Goal: Transaction & Acquisition: Purchase product/service

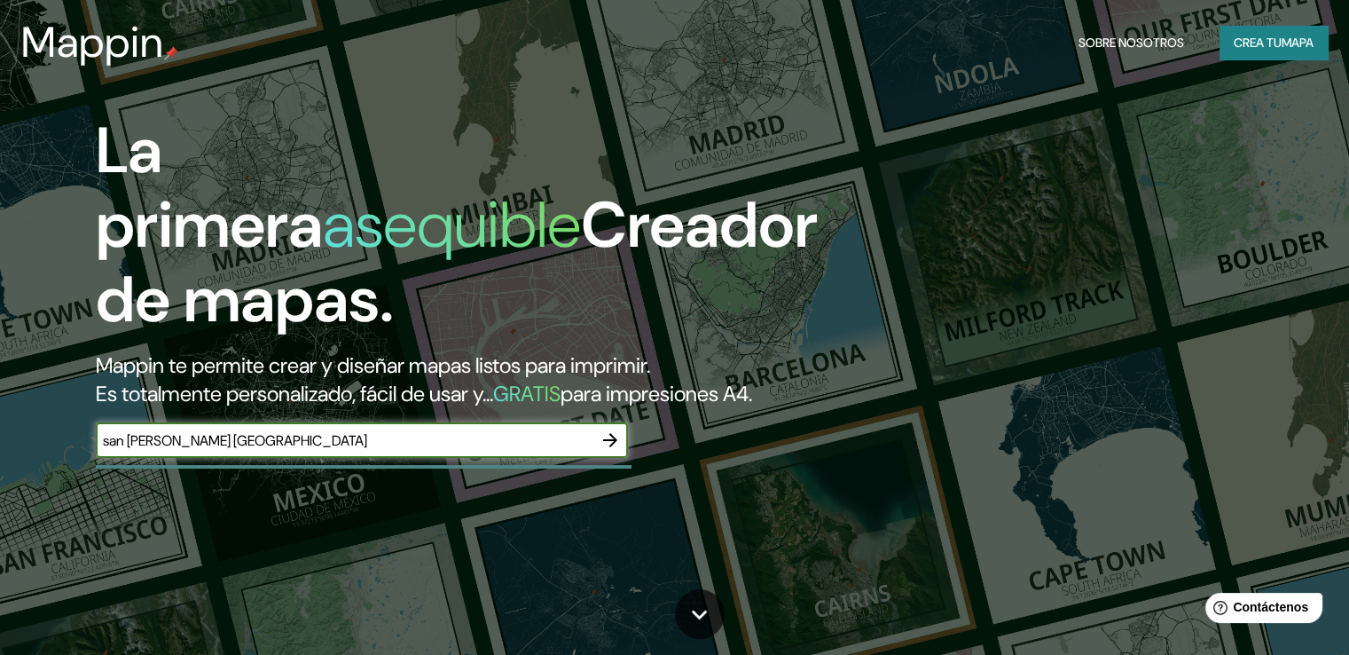
type input "san [PERSON_NAME] [GEOGRAPHIC_DATA]"
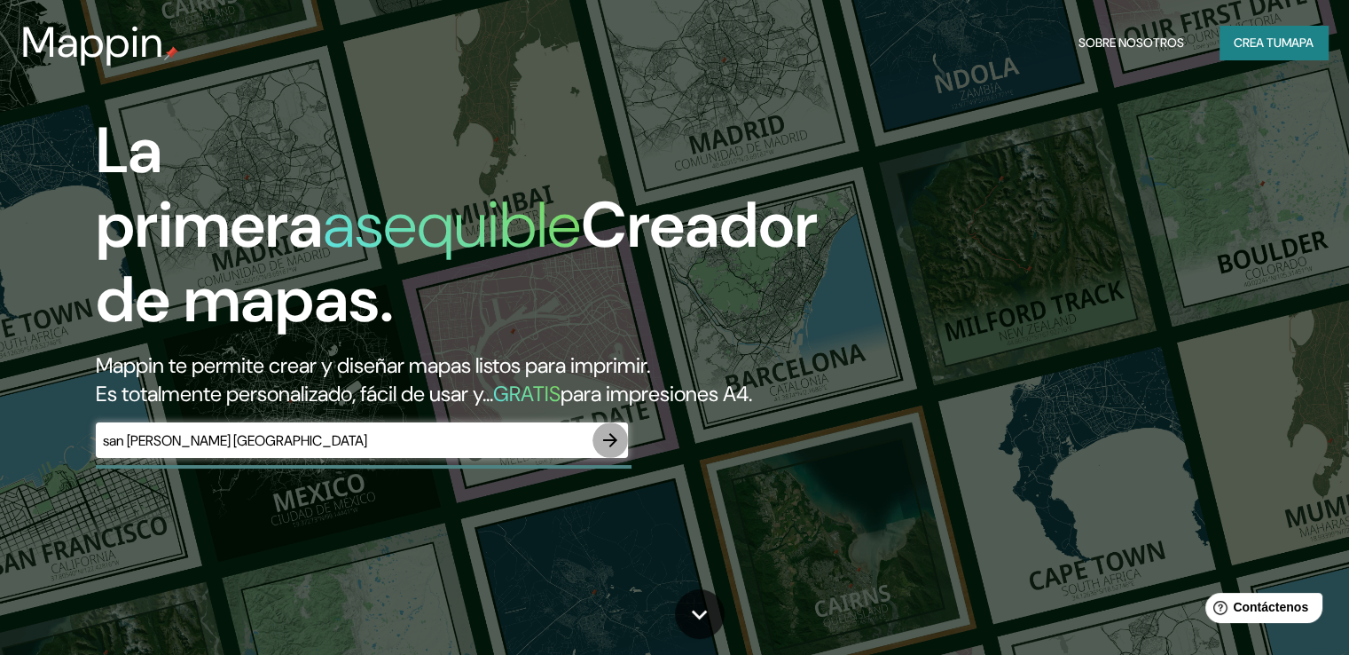
click at [611, 451] on icon "button" at bounding box center [610, 439] width 21 height 21
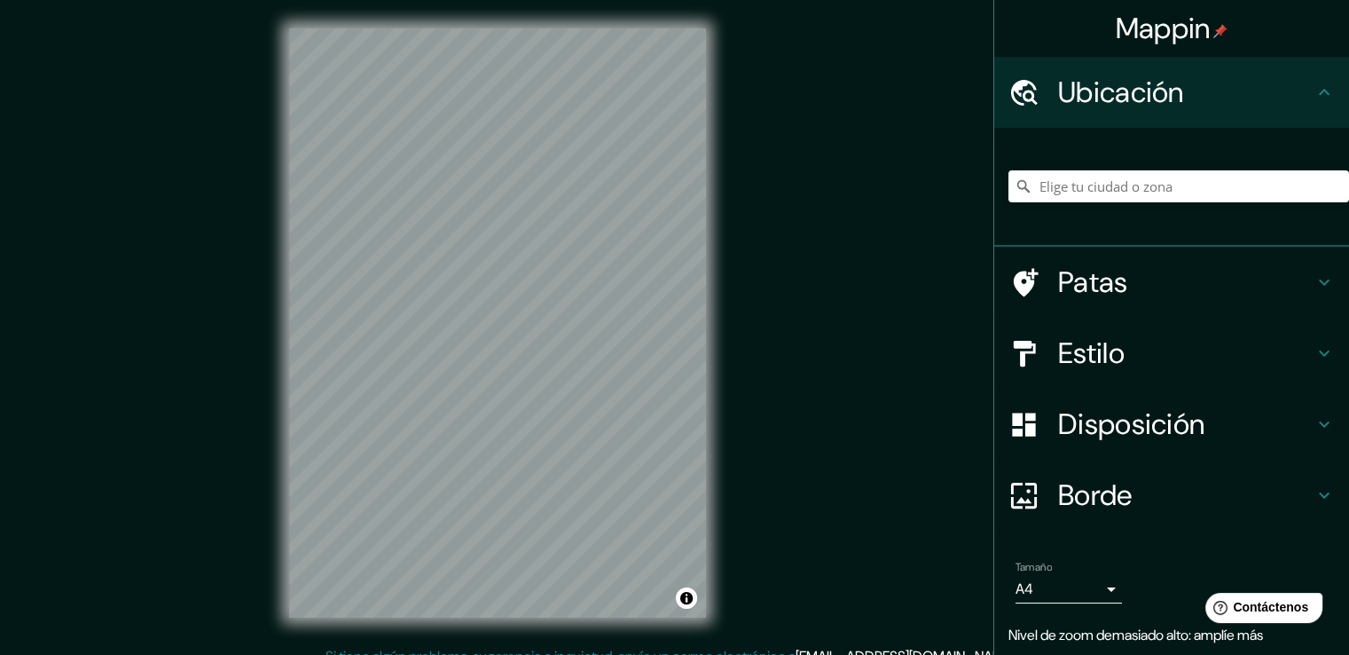
click at [729, 12] on div "© Mapbox © OpenStreetMap Improve this map" at bounding box center [498, 323] width 474 height 646
click at [834, 100] on div "Mappin Ubicación Patas Estilo Disposición Borde Elige un borde. Consejo : puede…" at bounding box center [674, 337] width 1349 height 674
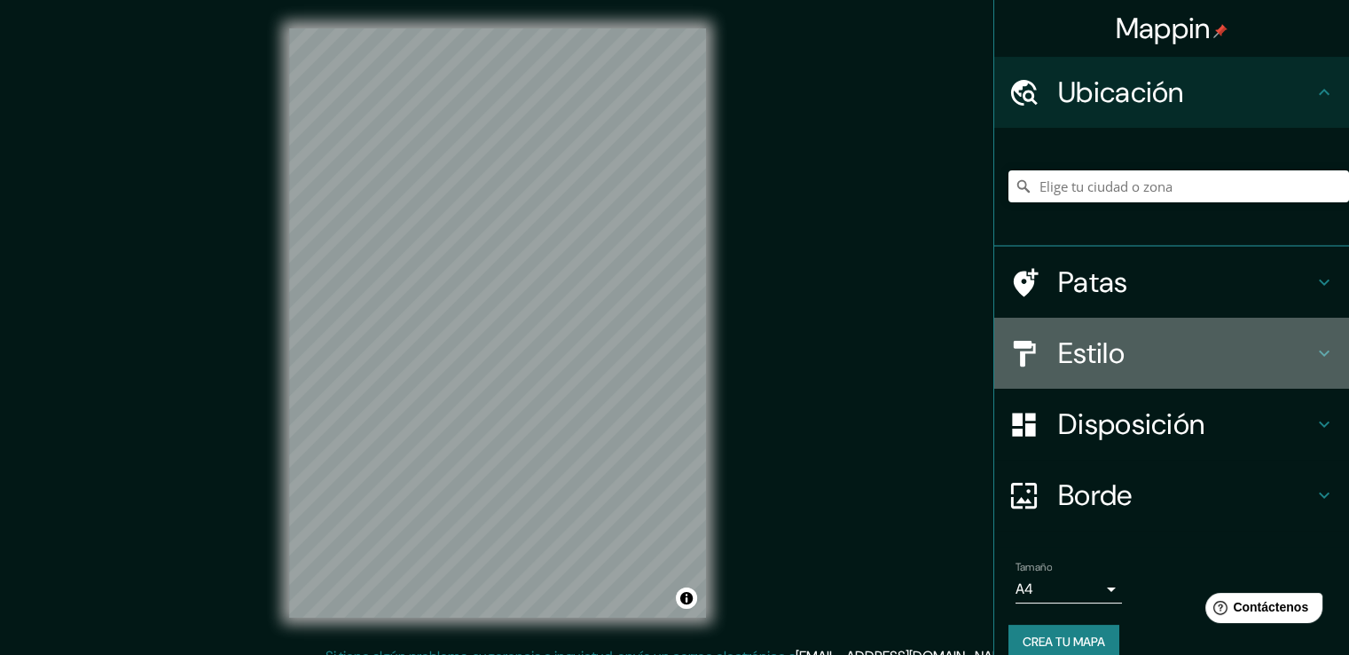
click at [1267, 349] on h4 "Estilo" at bounding box center [1185, 352] width 255 height 35
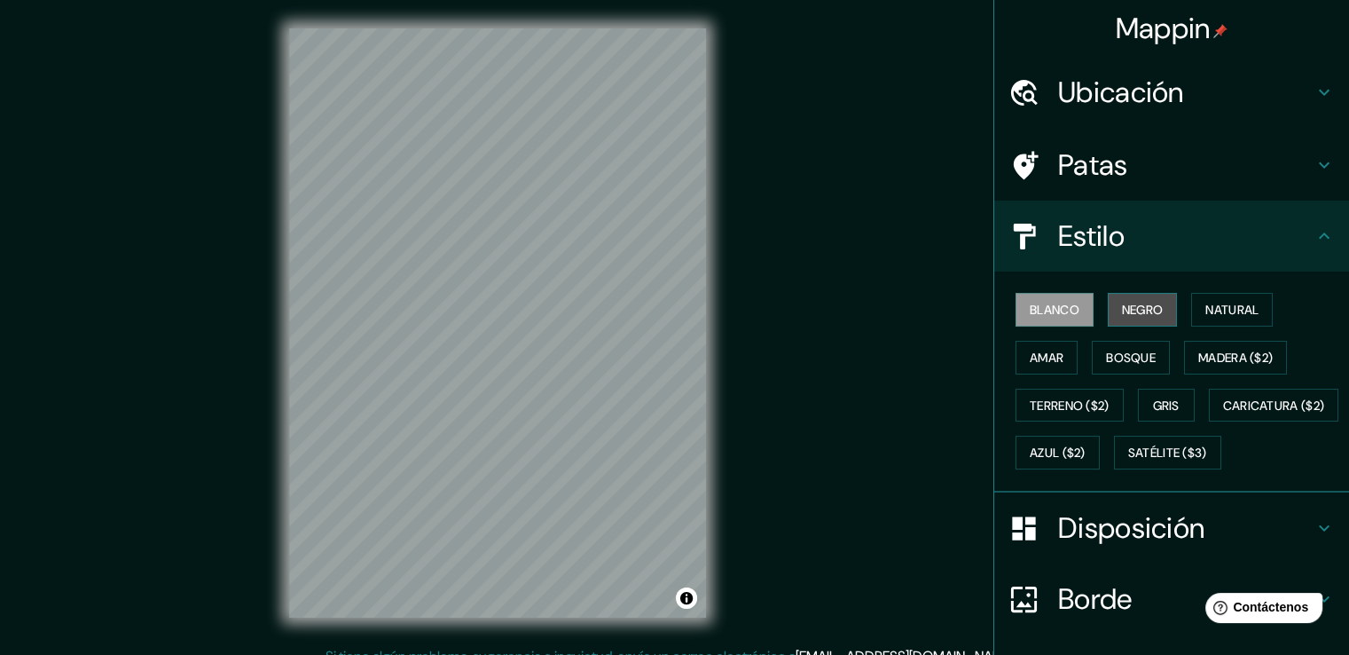
click at [1146, 299] on font "Negro" at bounding box center [1143, 309] width 42 height 23
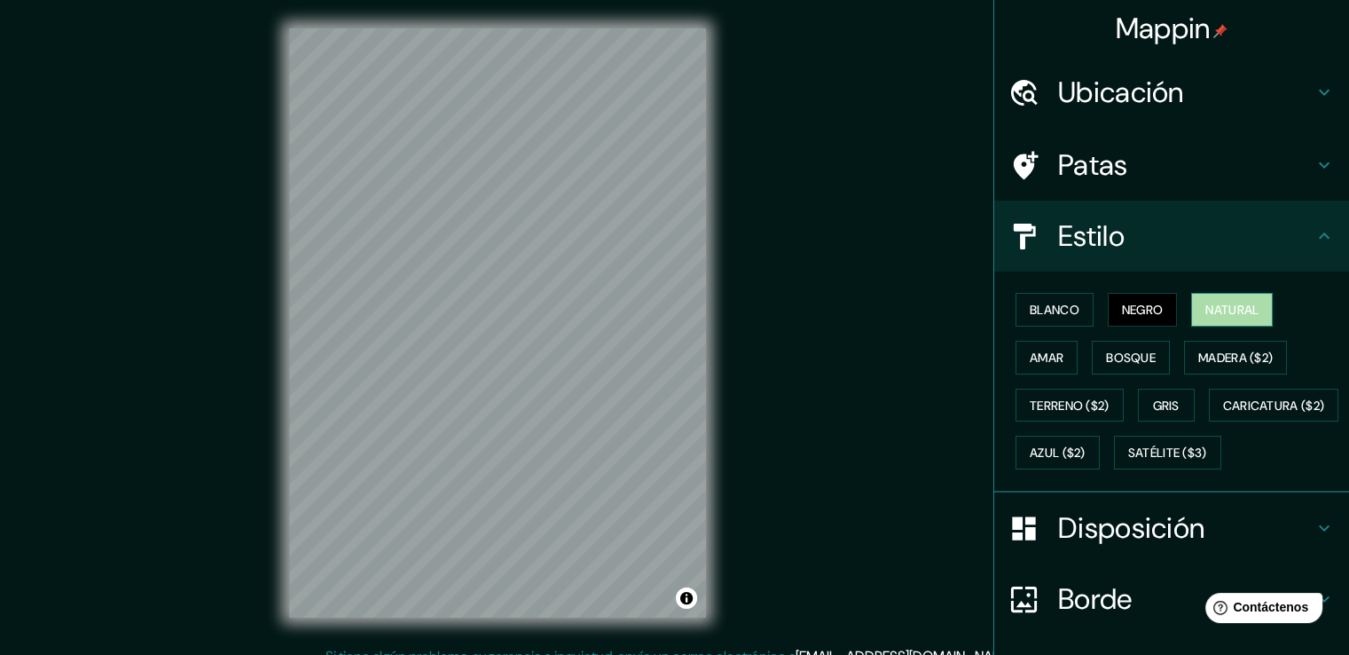
click at [1209, 302] on font "Natural" at bounding box center [1231, 310] width 53 height 16
click at [1050, 350] on font "Amar" at bounding box center [1047, 357] width 34 height 16
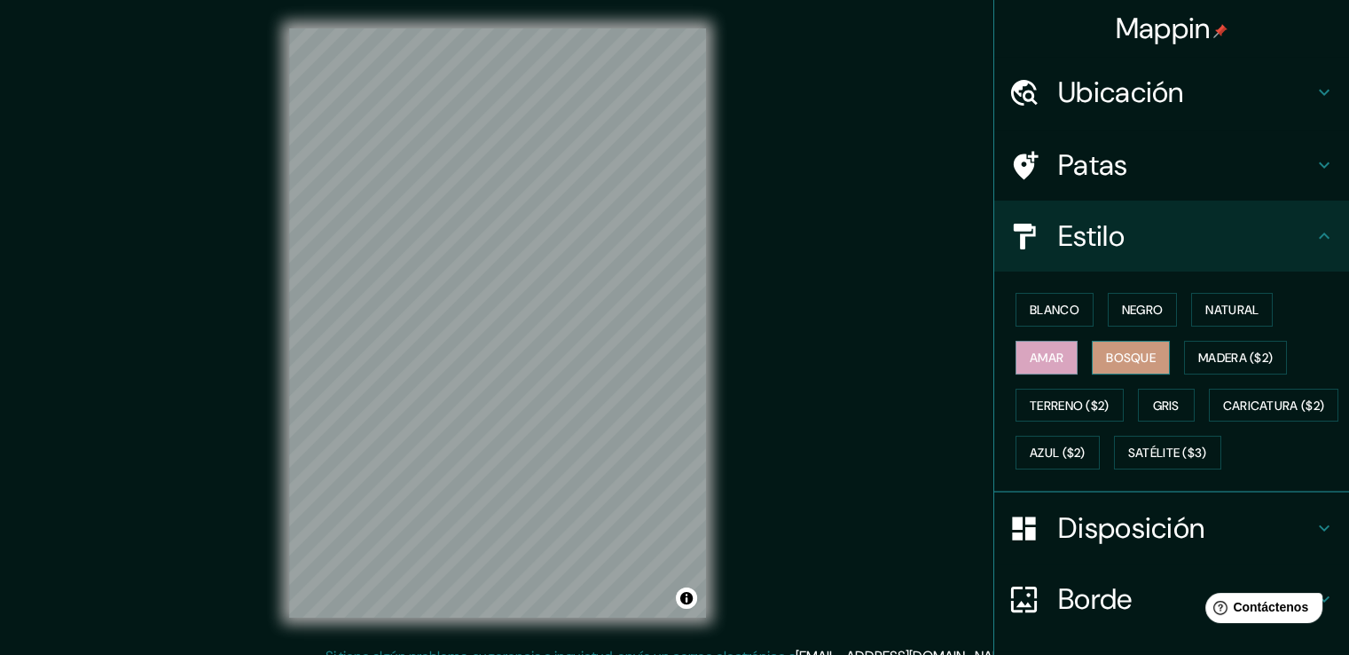
click at [1115, 353] on font "Bosque" at bounding box center [1131, 357] width 50 height 16
click at [1210, 357] on font "Madera ($2)" at bounding box center [1235, 357] width 75 height 16
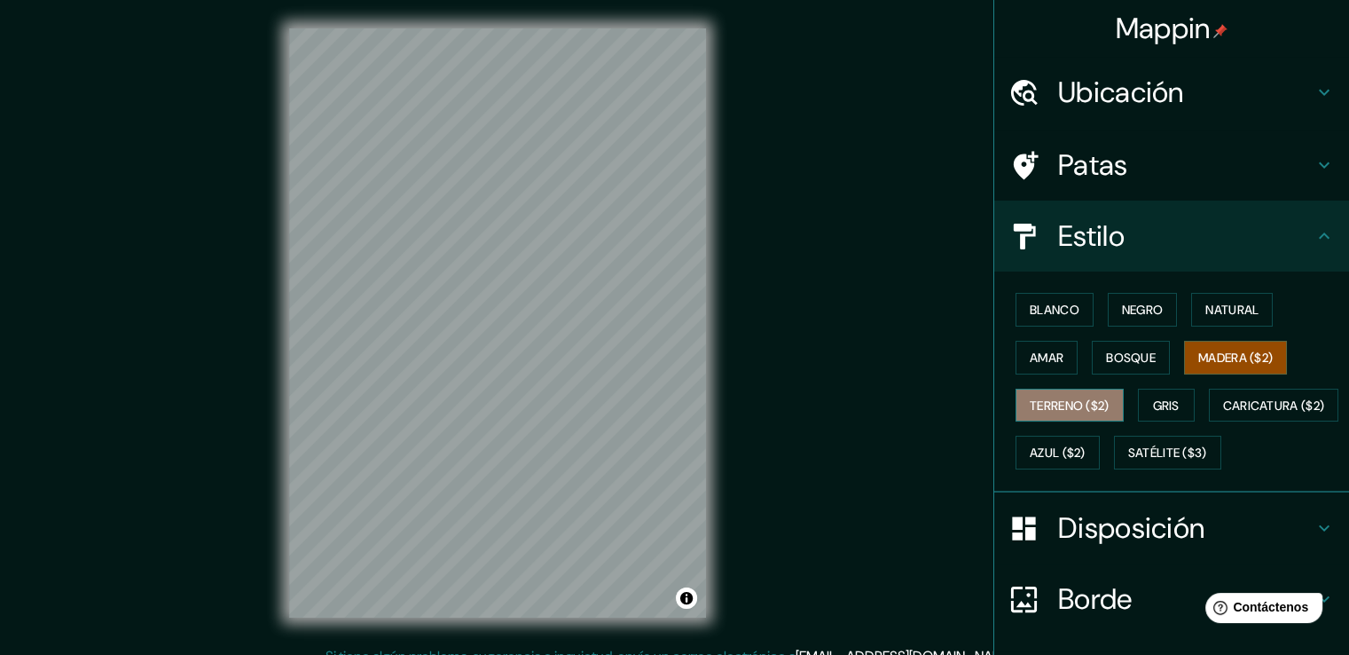
click at [1049, 405] on font "Terreno ($2)" at bounding box center [1070, 405] width 80 height 16
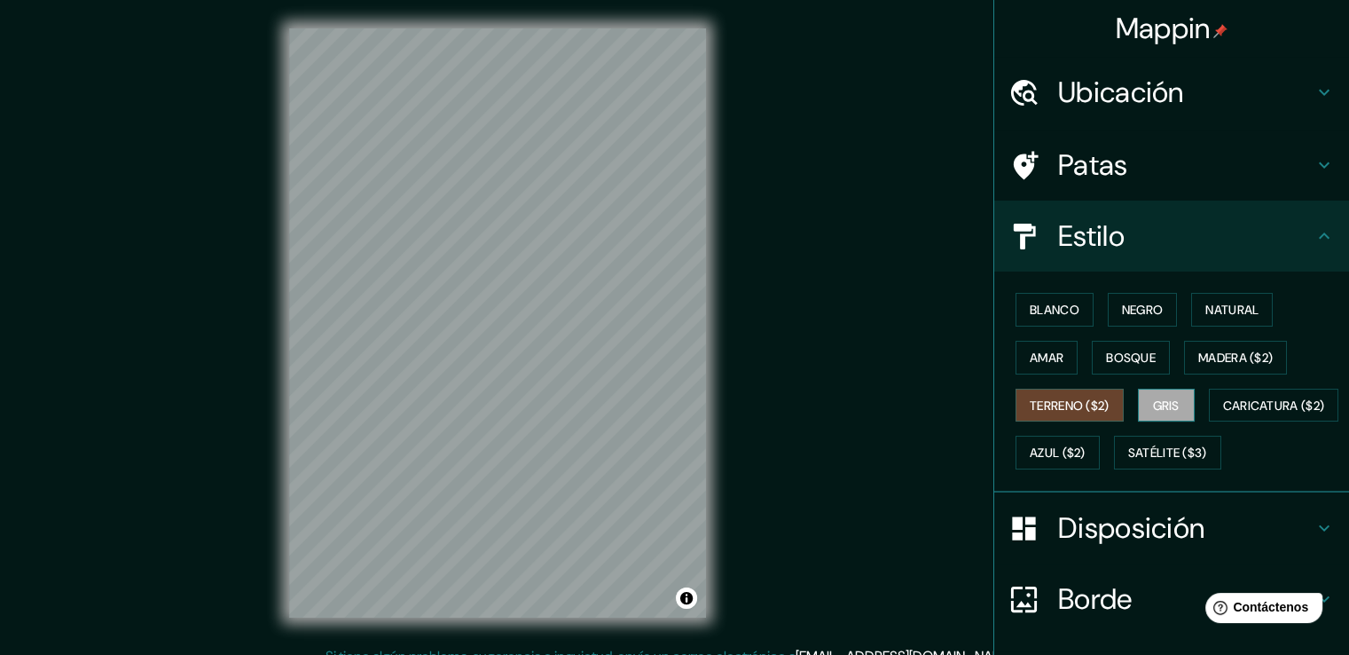
click at [1171, 394] on font "Gris" at bounding box center [1166, 405] width 27 height 23
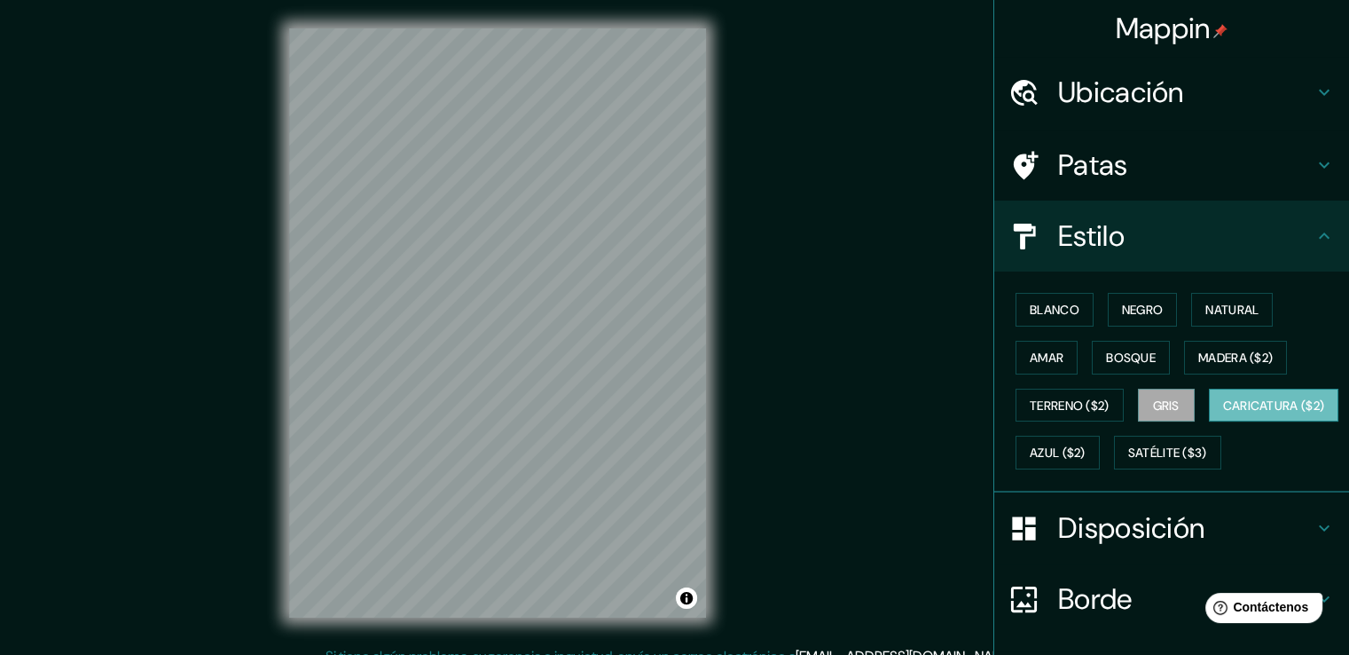
click at [1223, 413] on font "Caricatura ($2)" at bounding box center [1274, 405] width 102 height 16
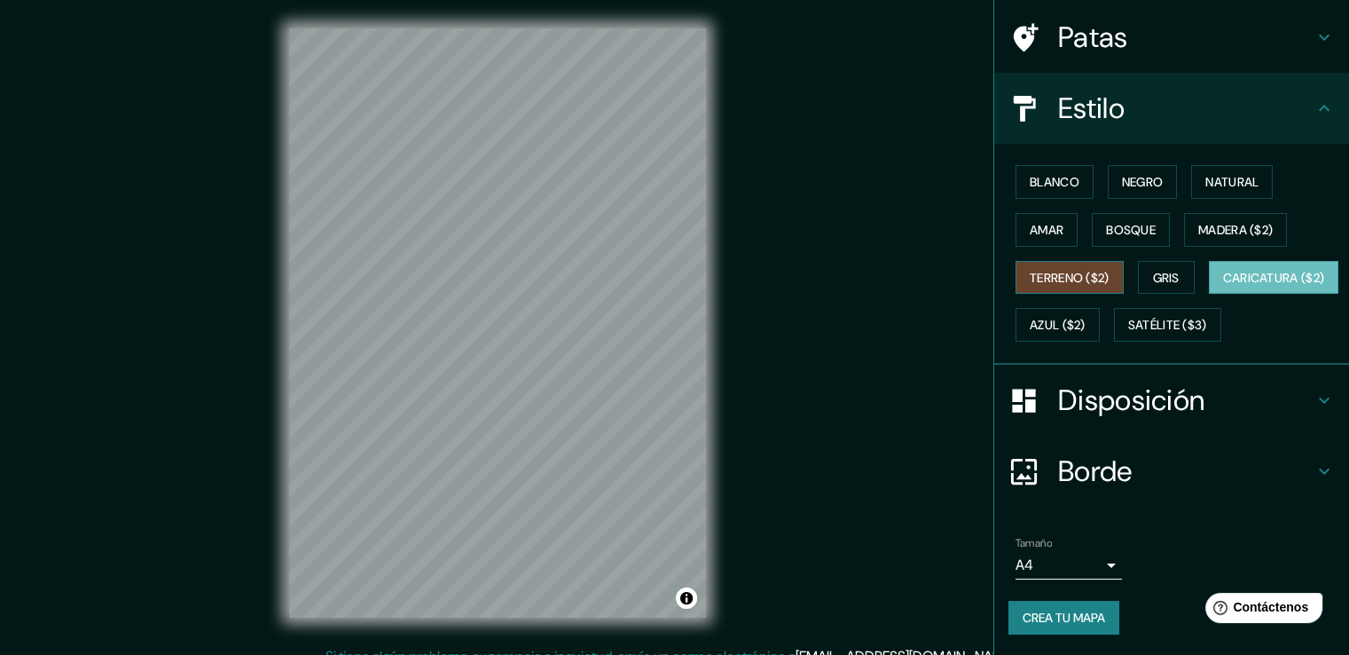
scroll to position [128, 0]
click at [1128, 334] on font "Satélite ($3)" at bounding box center [1167, 326] width 79 height 16
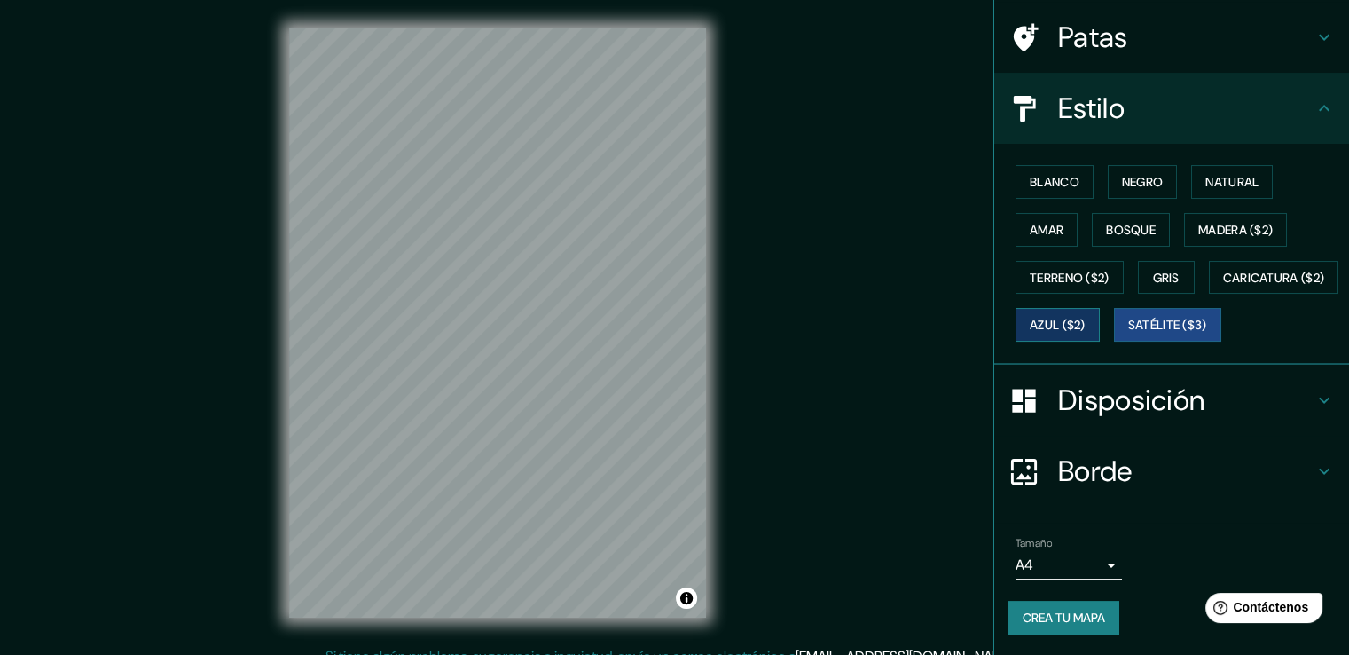
click at [1086, 329] on font "Azul ($2)" at bounding box center [1058, 326] width 56 height 16
click at [1223, 286] on font "Caricatura ($2)" at bounding box center [1274, 278] width 102 height 16
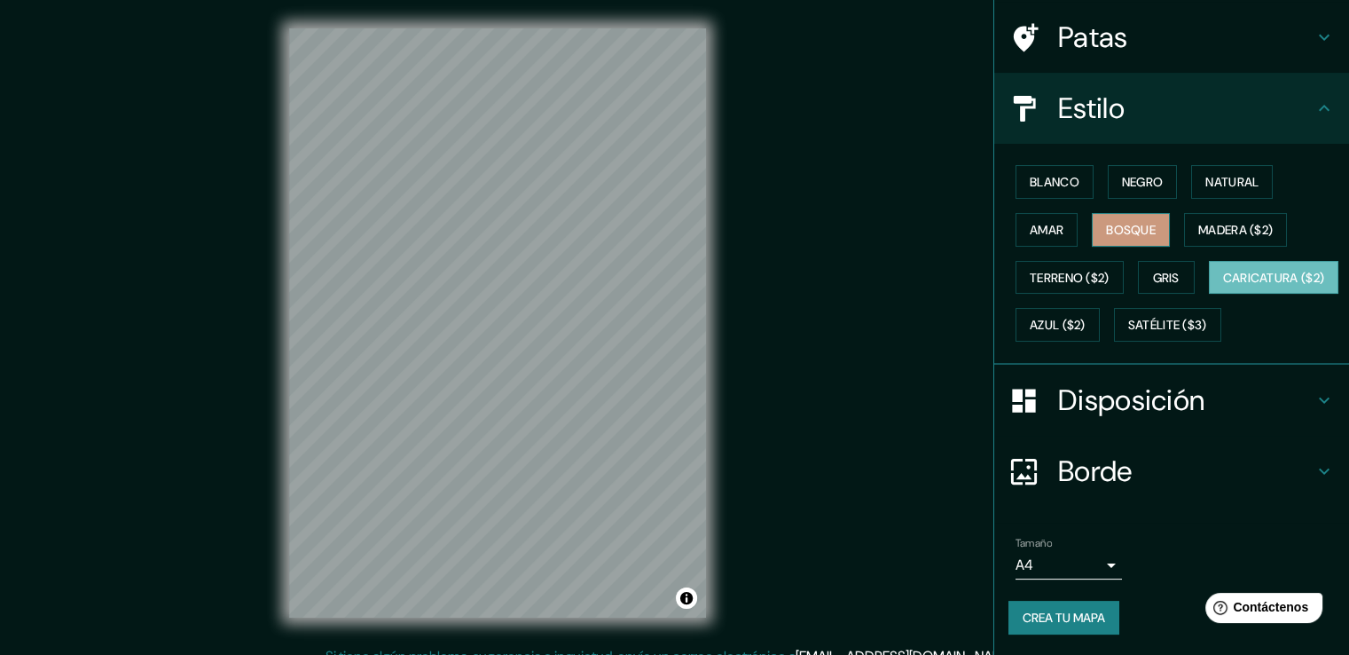
click at [1133, 223] on font "Bosque" at bounding box center [1131, 230] width 50 height 16
click at [1204, 232] on font "Madera ($2)" at bounding box center [1235, 230] width 75 height 16
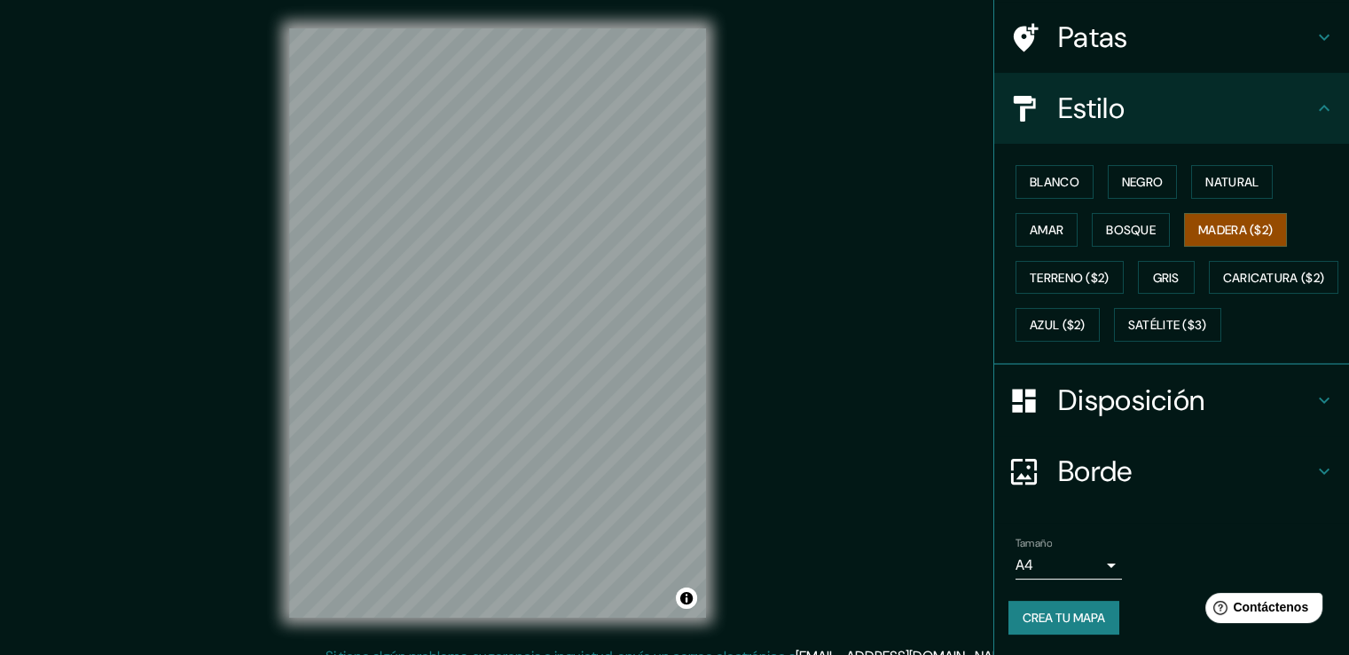
click at [1189, 408] on div "Disposición" at bounding box center [1171, 400] width 355 height 71
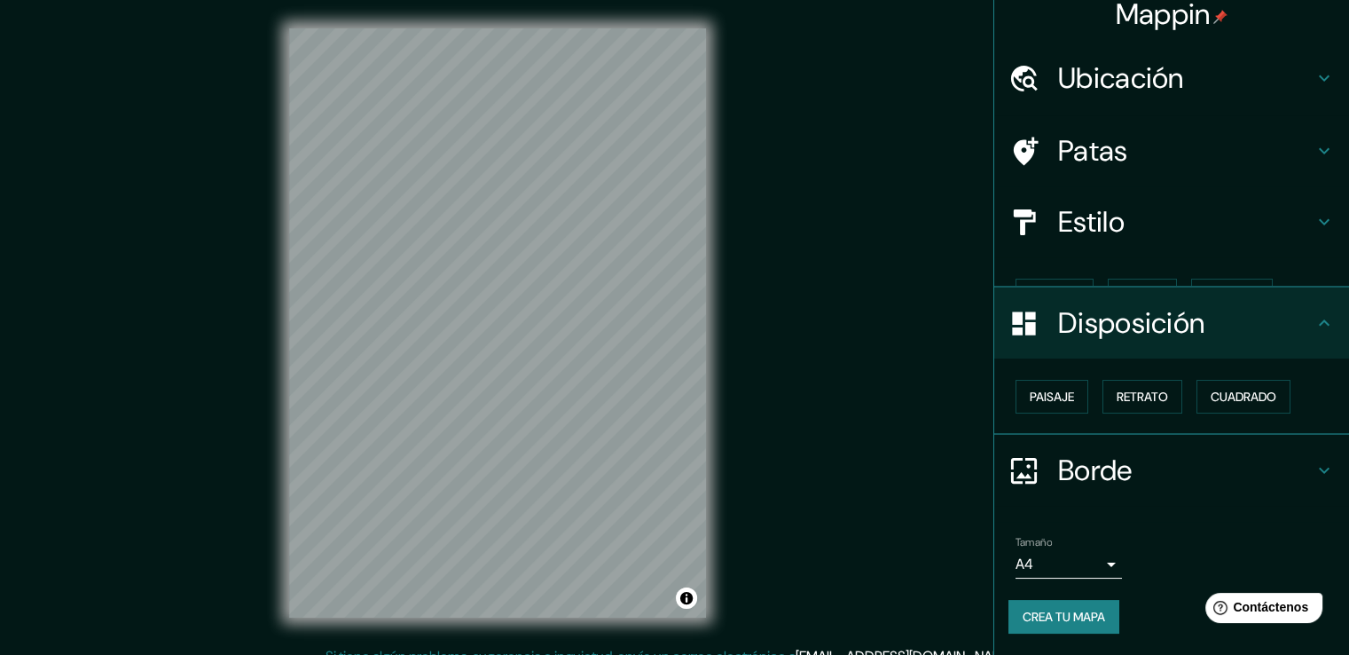
scroll to position [0, 0]
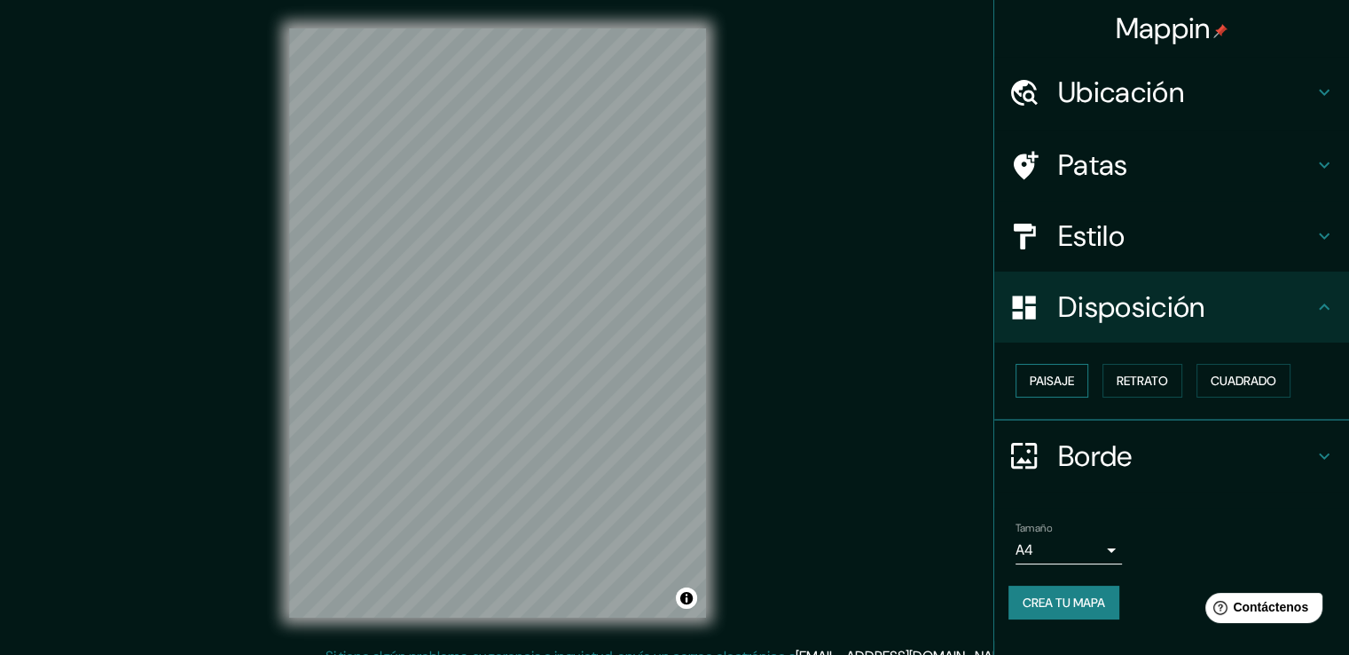
click at [1056, 375] on font "Paisaje" at bounding box center [1052, 381] width 44 height 16
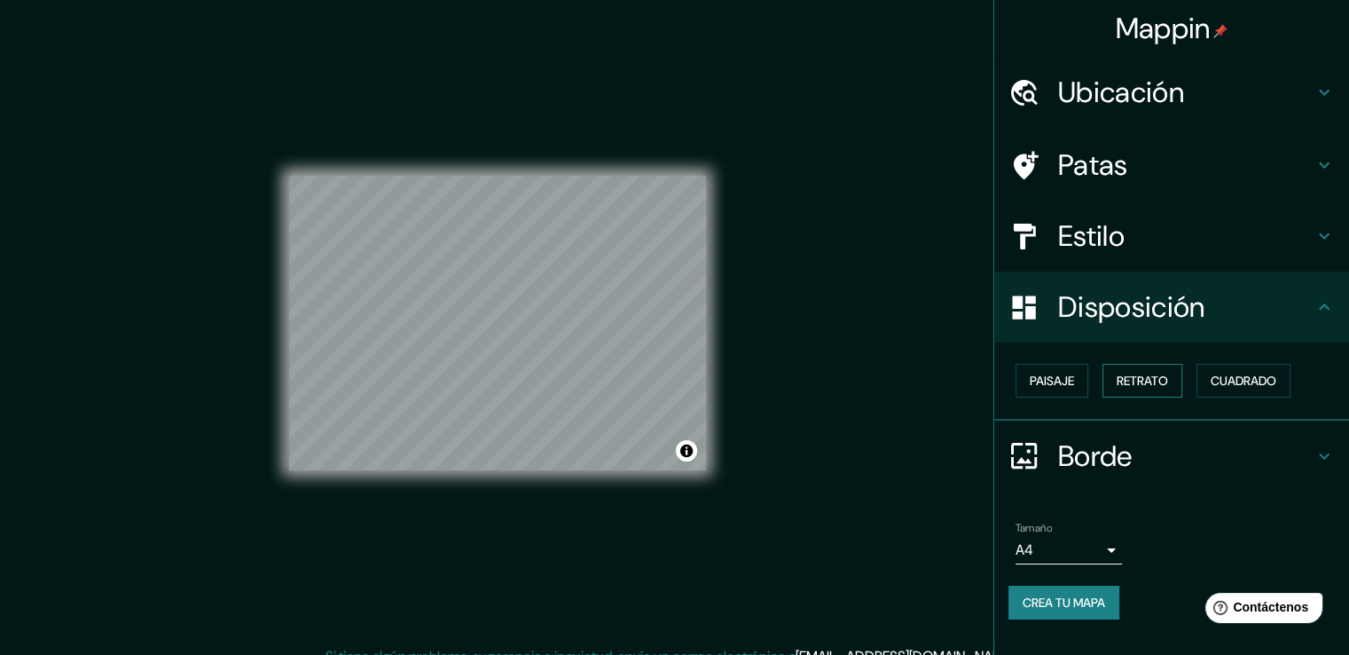
click at [1128, 373] on font "Retrato" at bounding box center [1142, 381] width 51 height 16
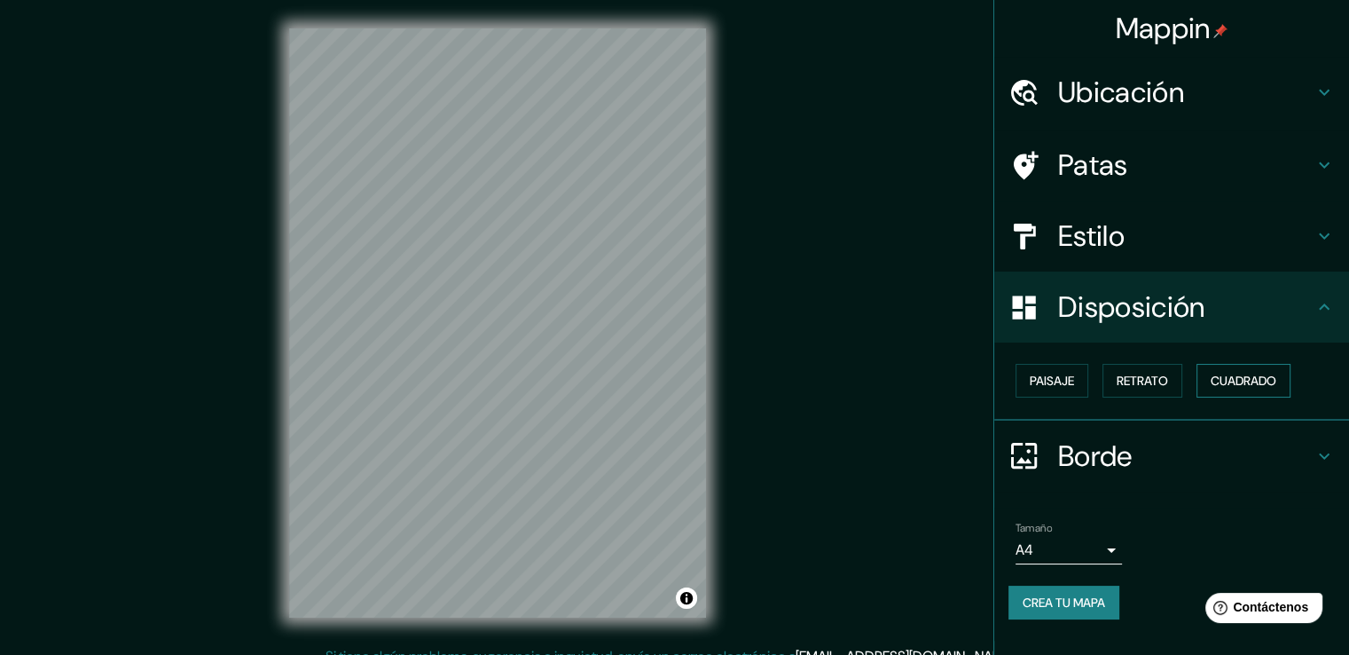
click at [1219, 373] on font "Cuadrado" at bounding box center [1244, 381] width 66 height 16
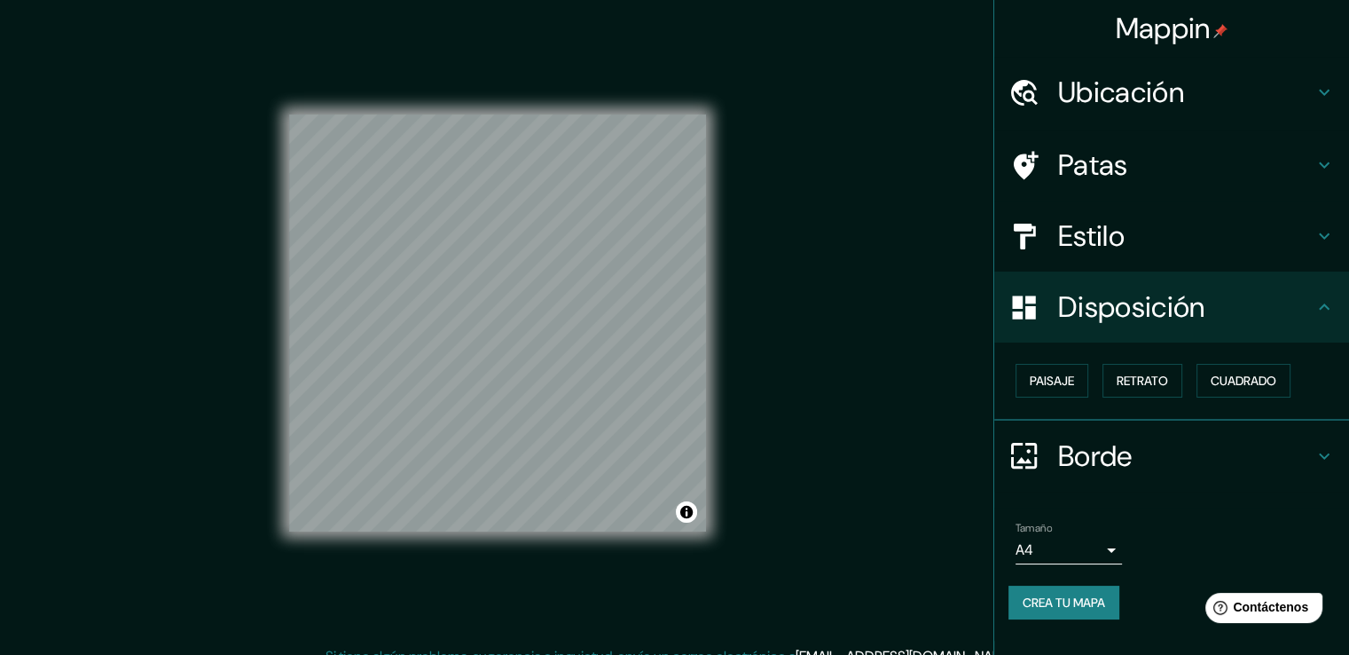
scroll to position [20, 0]
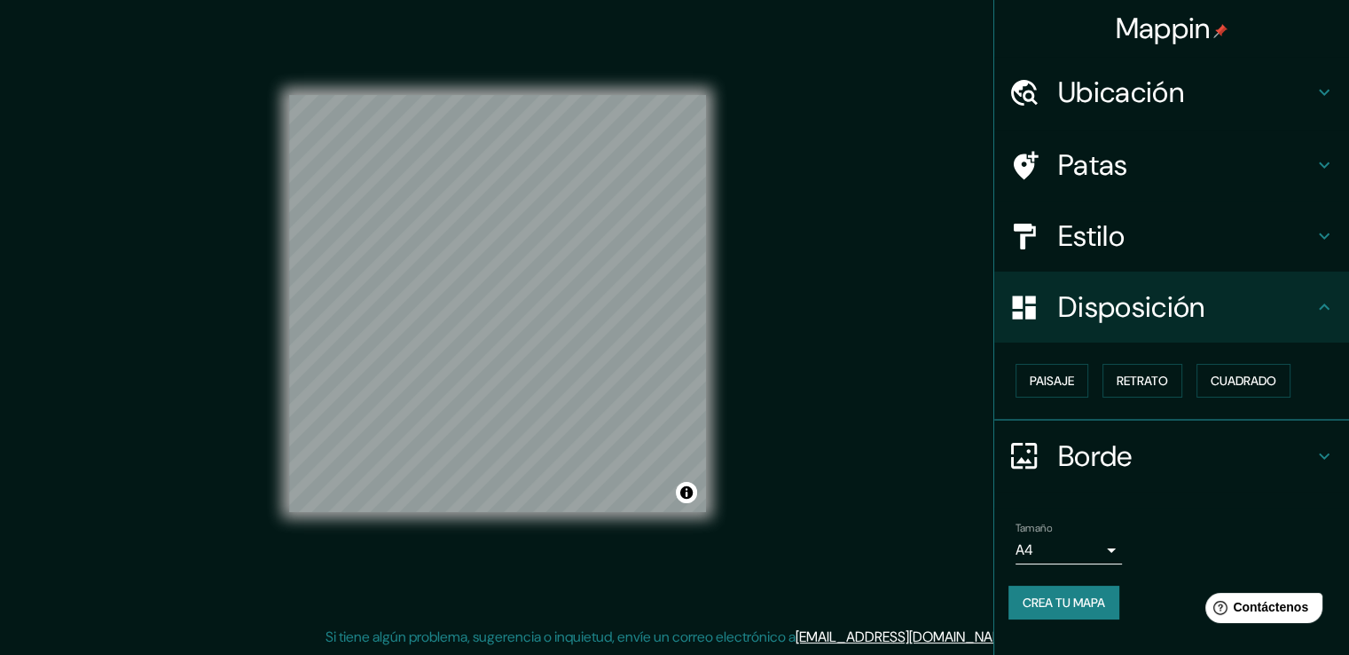
click at [1082, 458] on font "Borde" at bounding box center [1095, 455] width 75 height 37
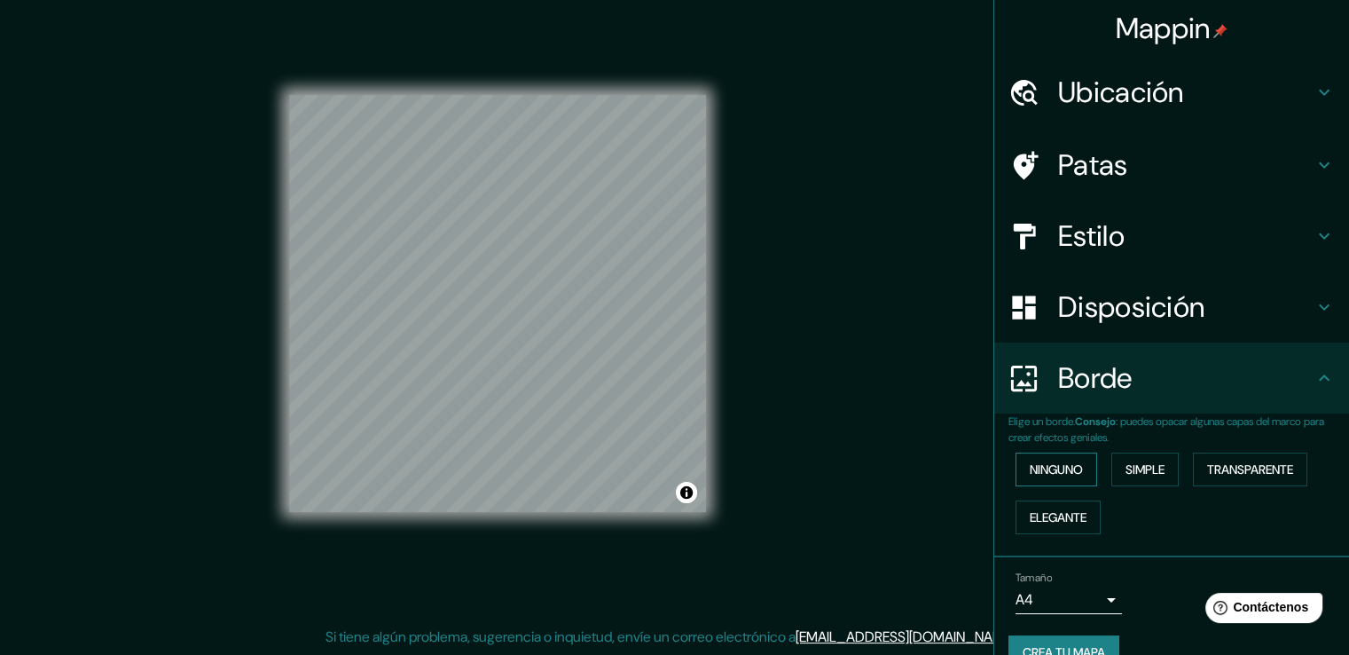
click at [1061, 466] on font "Ninguno" at bounding box center [1056, 469] width 53 height 16
click at [1064, 512] on font "Elegante" at bounding box center [1058, 517] width 57 height 16
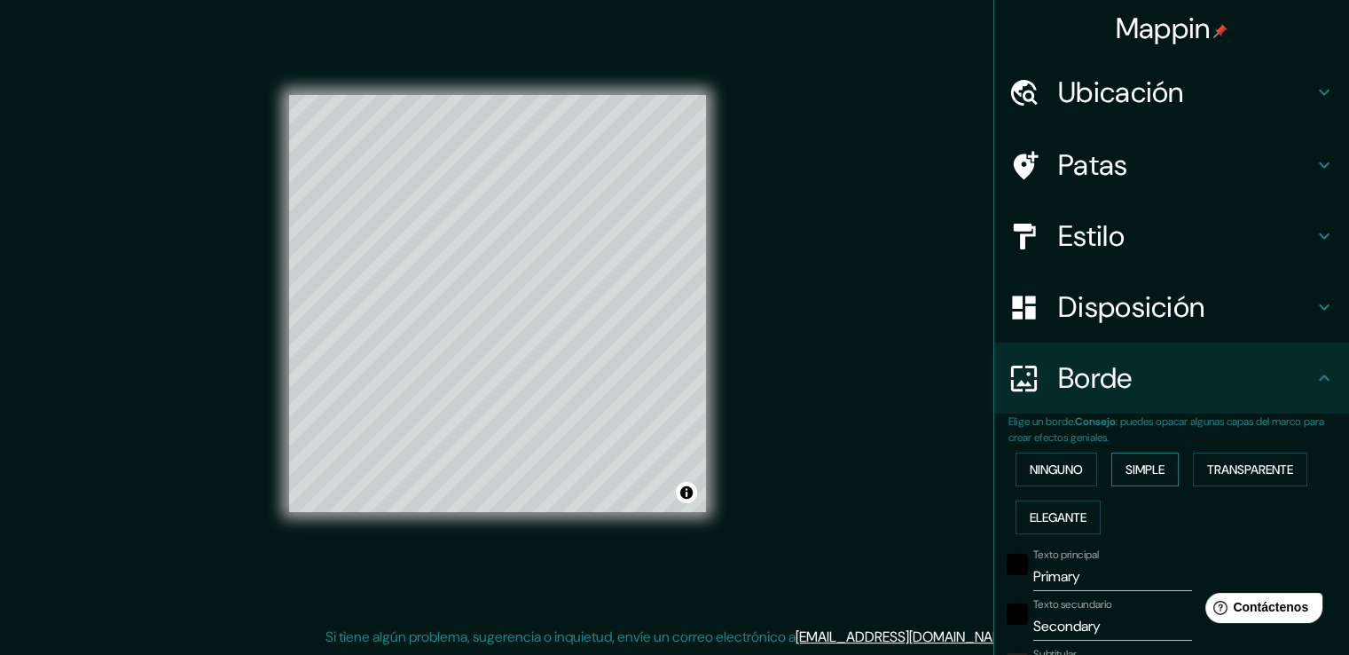
click at [1111, 477] on button "Simple" at bounding box center [1144, 469] width 67 height 34
click at [1235, 476] on font "Transparente" at bounding box center [1250, 469] width 86 height 23
click at [1049, 475] on font "Ninguno" at bounding box center [1056, 469] width 53 height 16
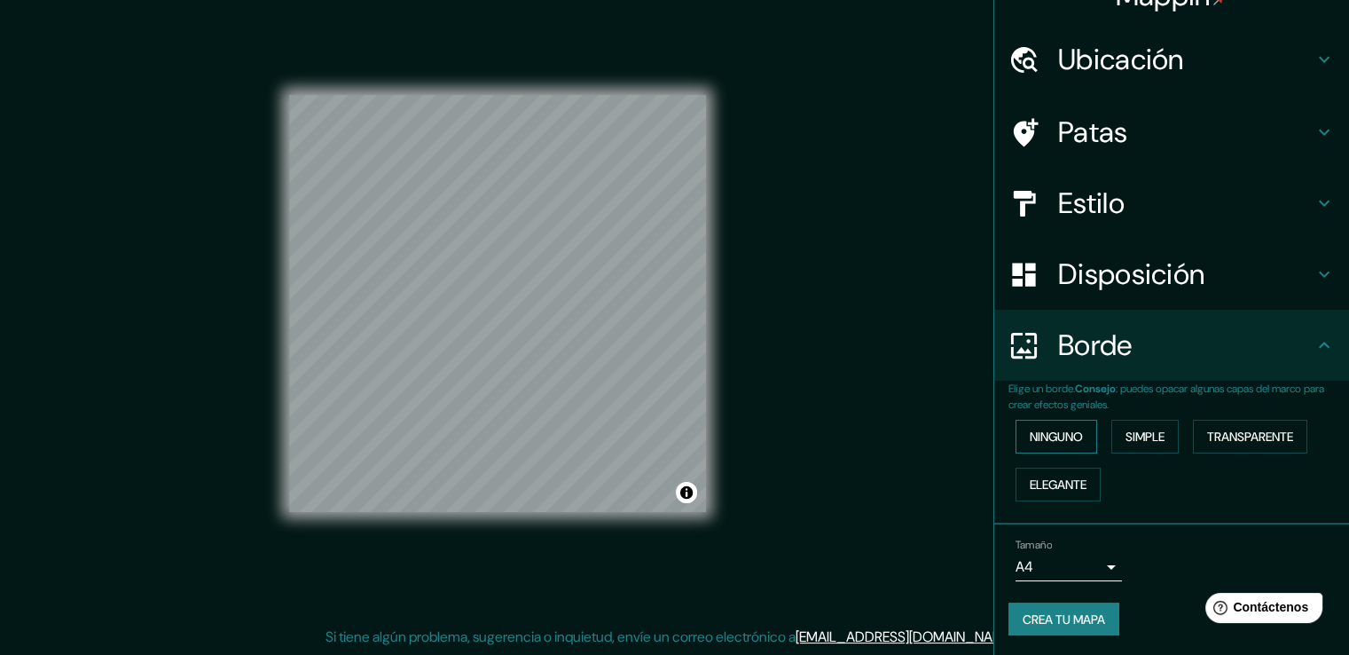
scroll to position [0, 0]
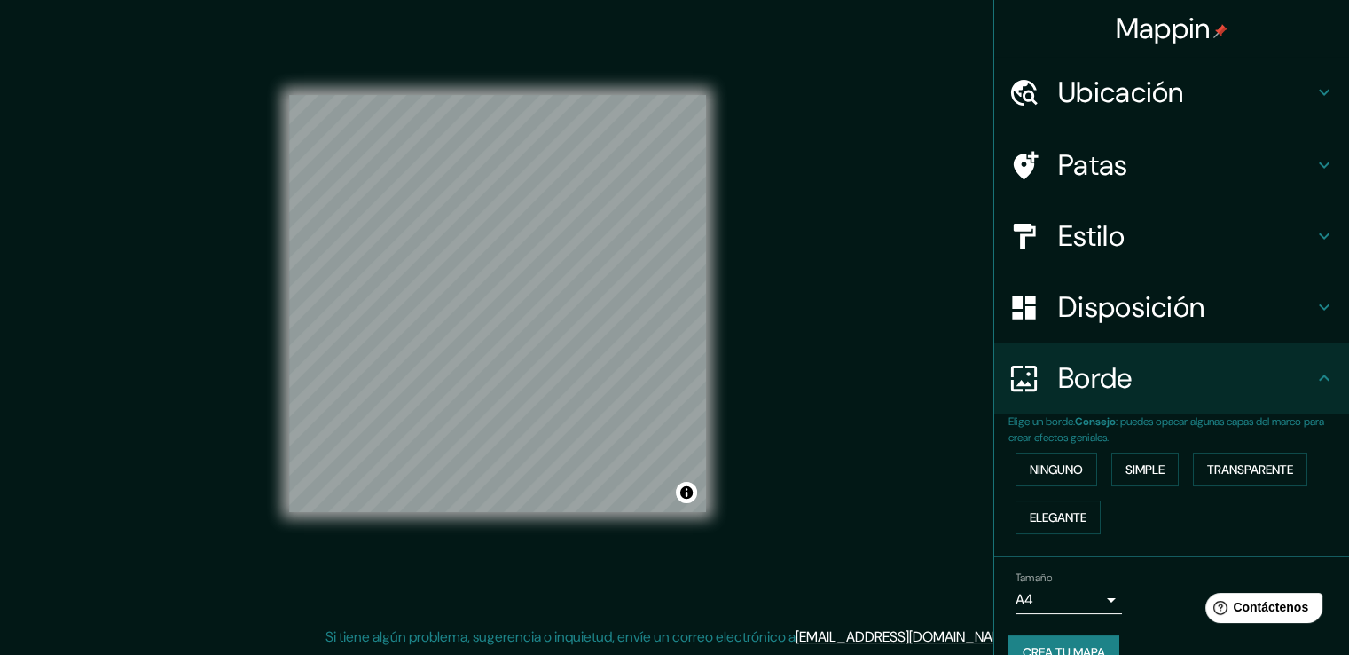
click at [1143, 155] on h4 "Patas" at bounding box center [1185, 164] width 255 height 35
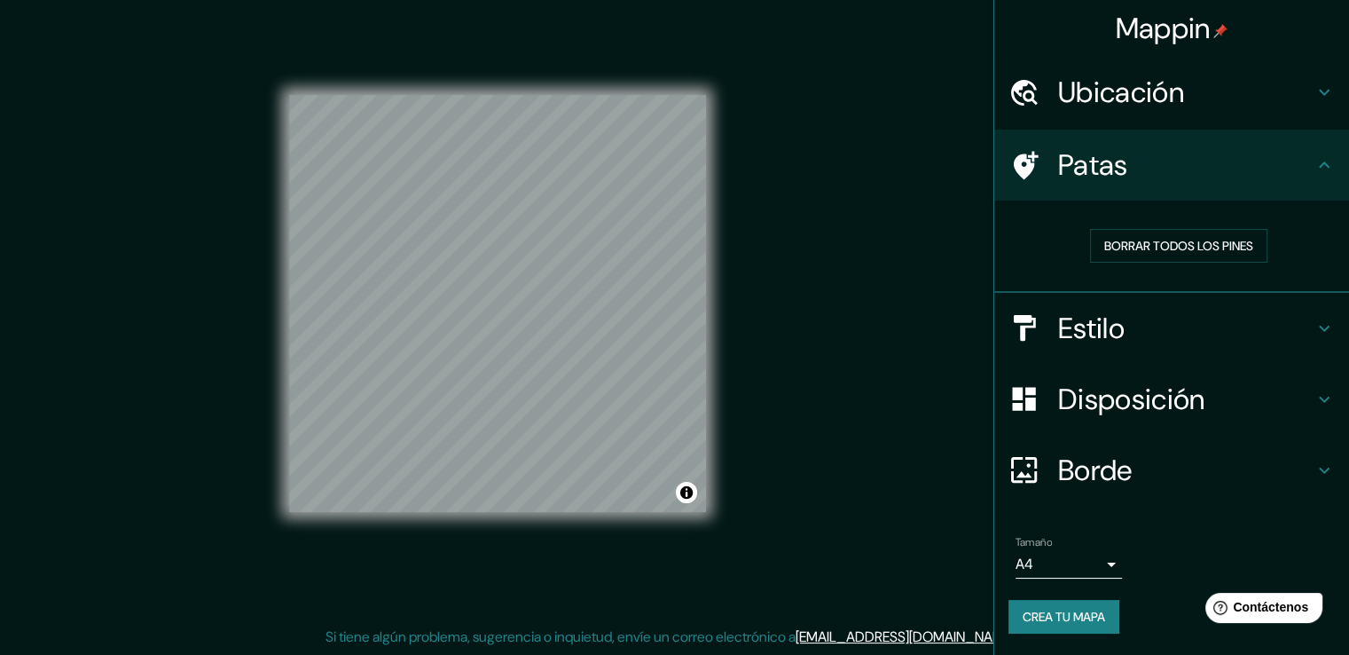
click at [1182, 112] on div "Ubicación" at bounding box center [1171, 92] width 355 height 71
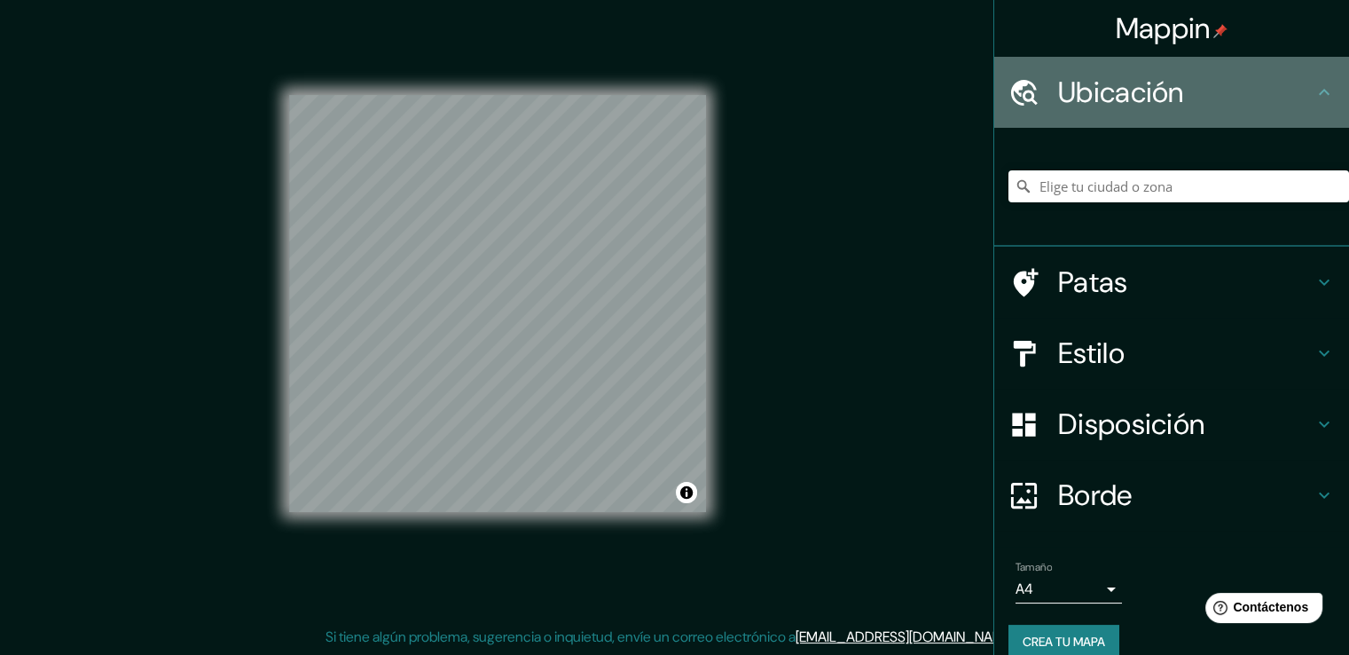
click at [1182, 112] on div "Ubicación" at bounding box center [1171, 92] width 355 height 71
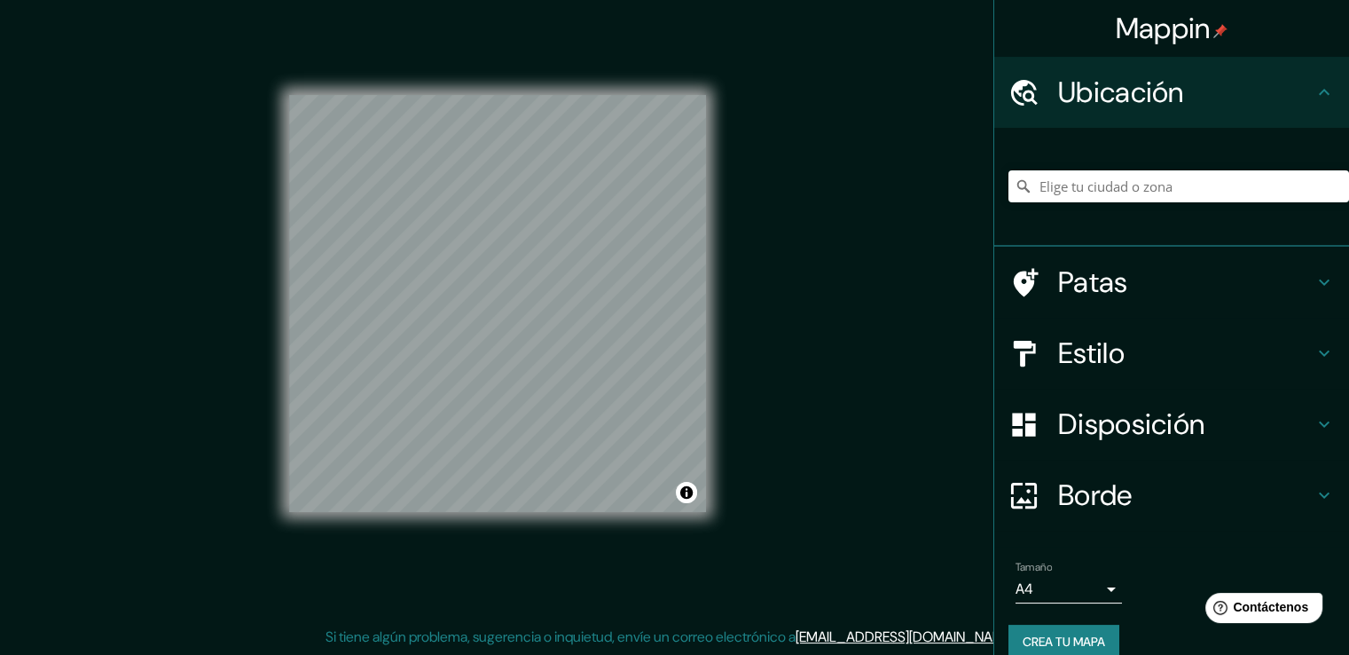
click at [1155, 412] on font "Disposición" at bounding box center [1131, 423] width 146 height 37
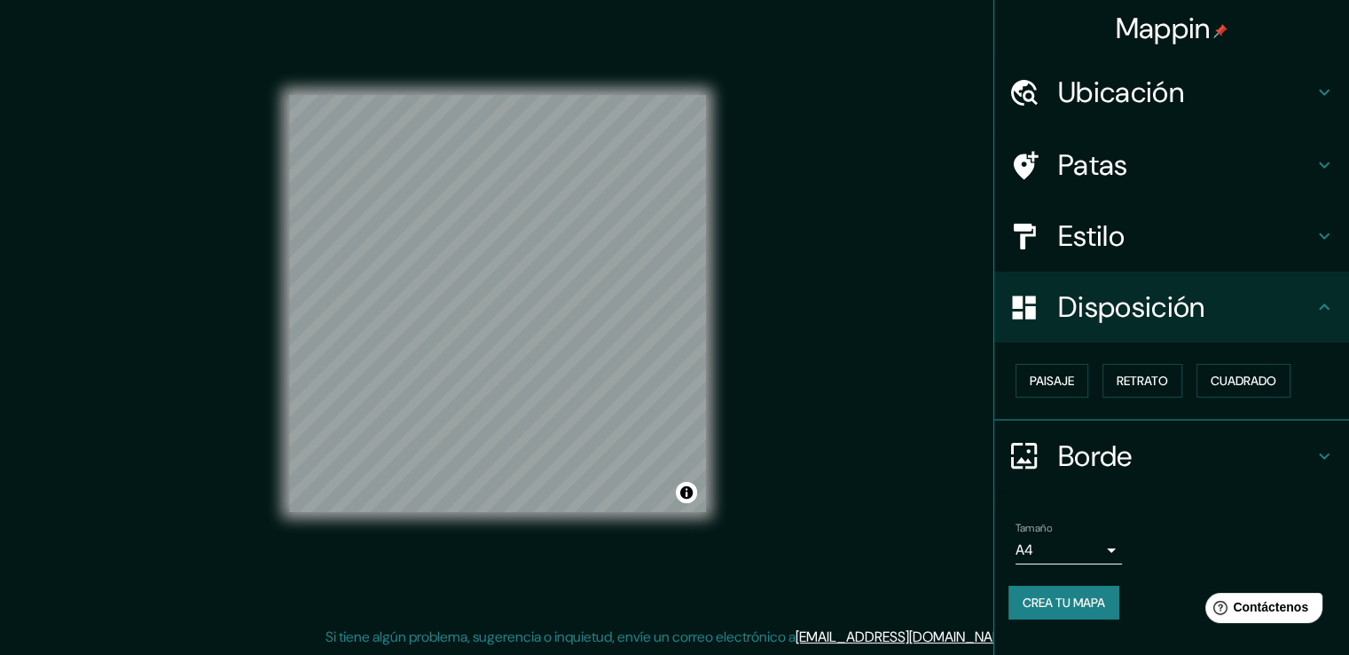
click at [1121, 451] on font "Borde" at bounding box center [1095, 455] width 75 height 37
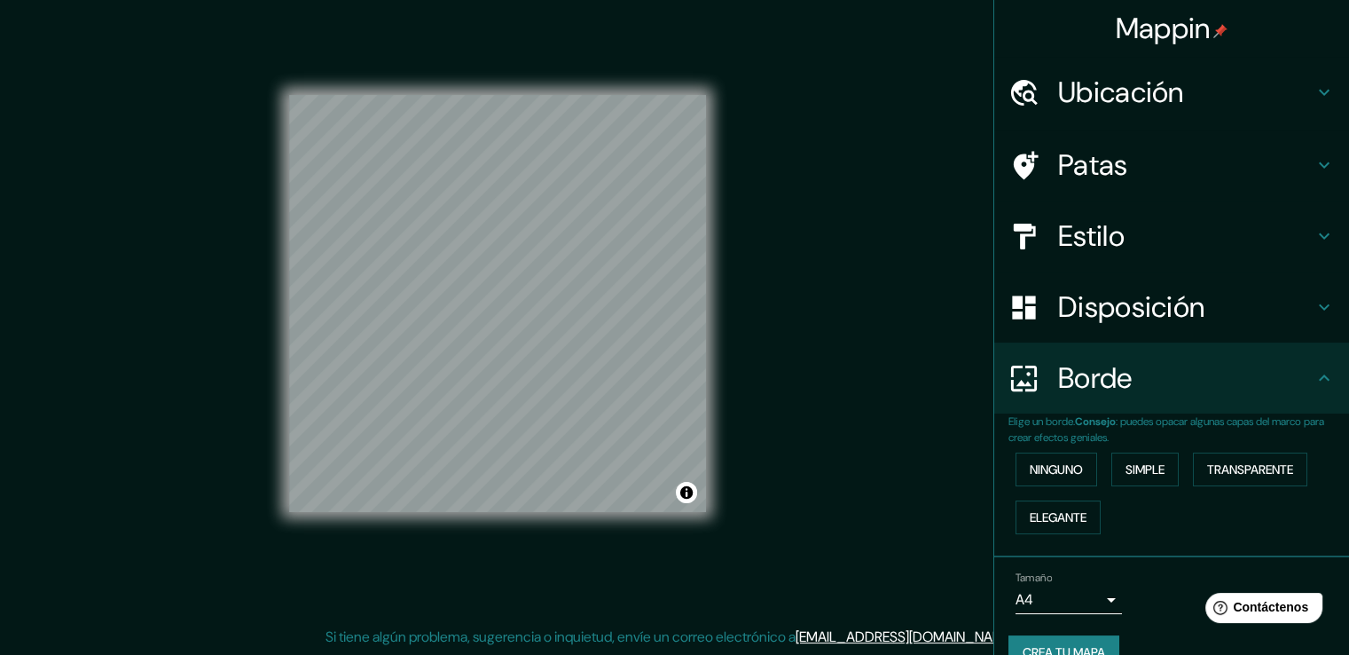
click at [1132, 228] on h4 "Estilo" at bounding box center [1185, 235] width 255 height 35
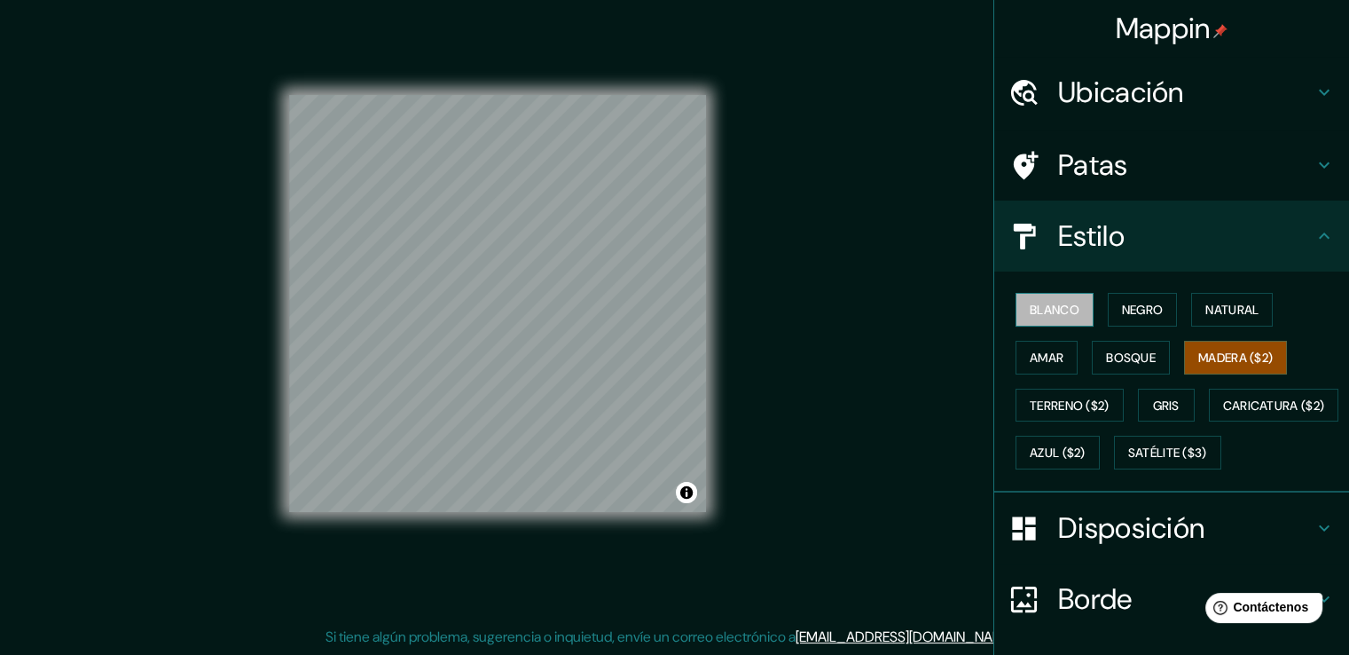
click at [1034, 318] on font "Blanco" at bounding box center [1055, 309] width 50 height 23
click at [1126, 312] on font "Negro" at bounding box center [1143, 310] width 42 height 16
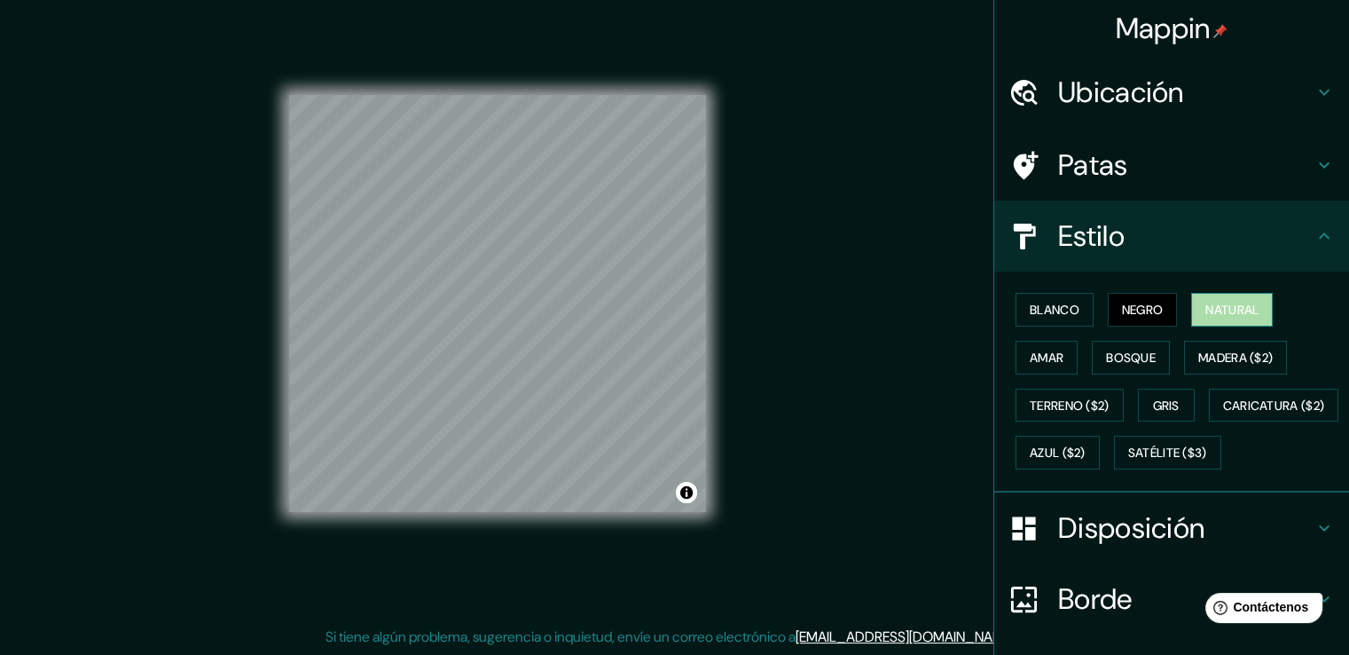
click at [1192, 318] on button "Natural" at bounding box center [1232, 310] width 82 height 34
click at [1032, 351] on font "Amar" at bounding box center [1047, 357] width 34 height 16
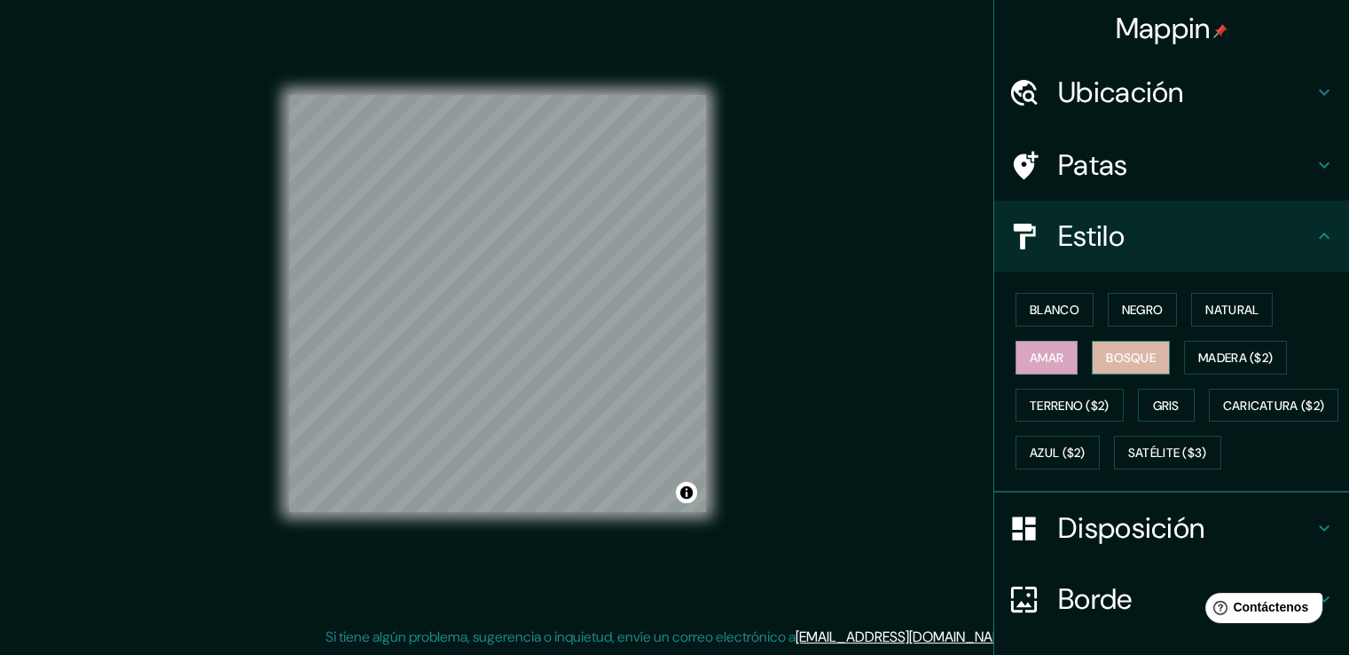
click at [1092, 355] on button "Bosque" at bounding box center [1131, 358] width 78 height 34
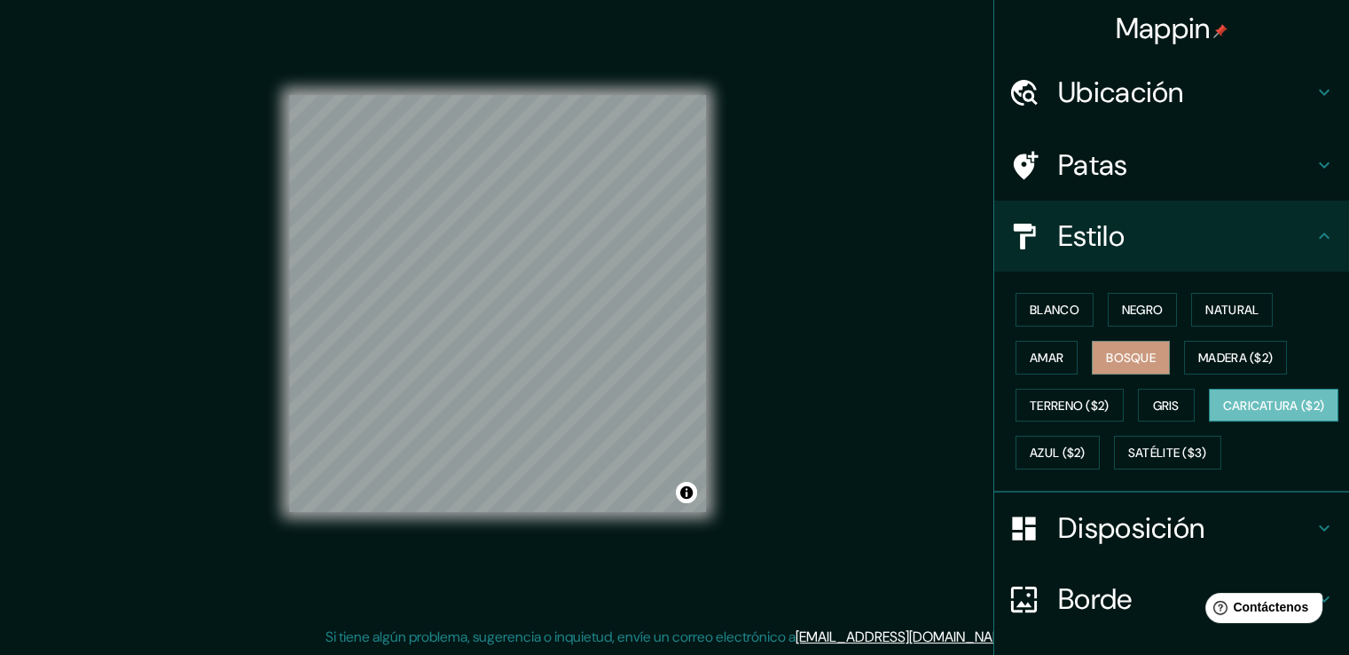
click at [1209, 422] on button "Caricatura ($2)" at bounding box center [1274, 406] width 130 height 34
click at [1128, 461] on font "Satélite ($3)" at bounding box center [1167, 453] width 79 height 16
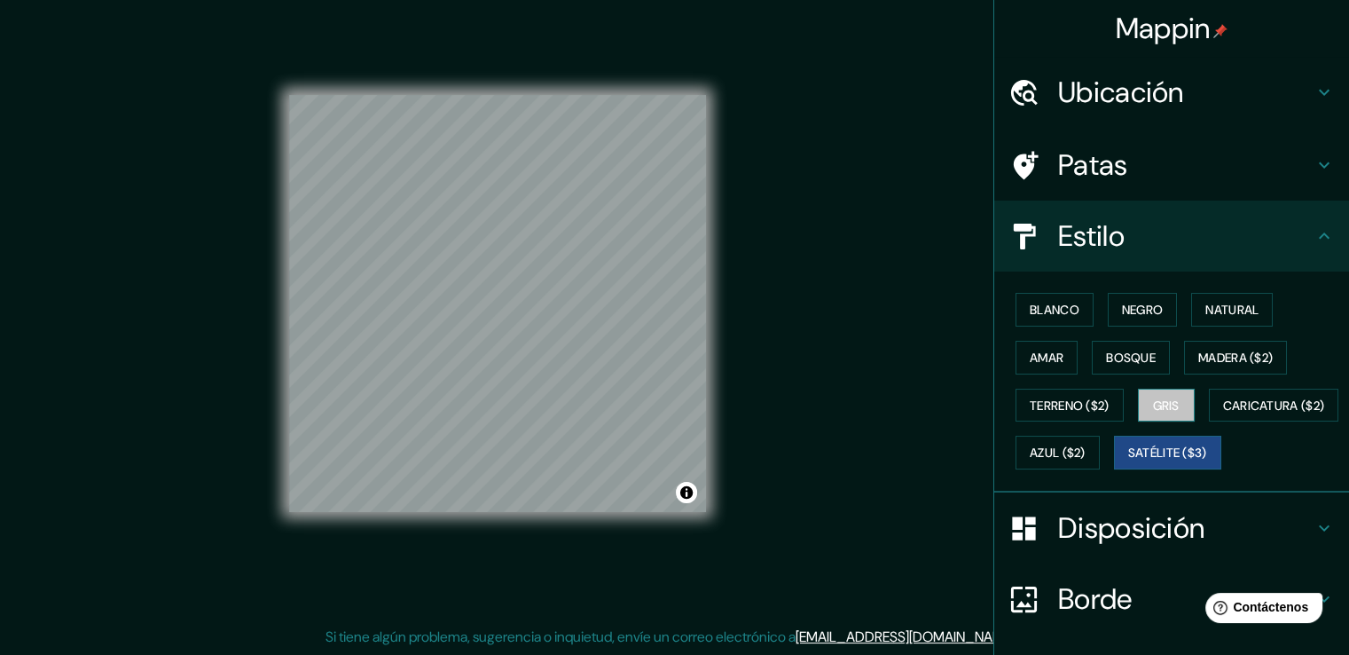
click at [1153, 399] on font "Gris" at bounding box center [1166, 405] width 27 height 16
click at [1198, 349] on font "Madera ($2)" at bounding box center [1235, 357] width 75 height 16
